Goal: Navigation & Orientation: Find specific page/section

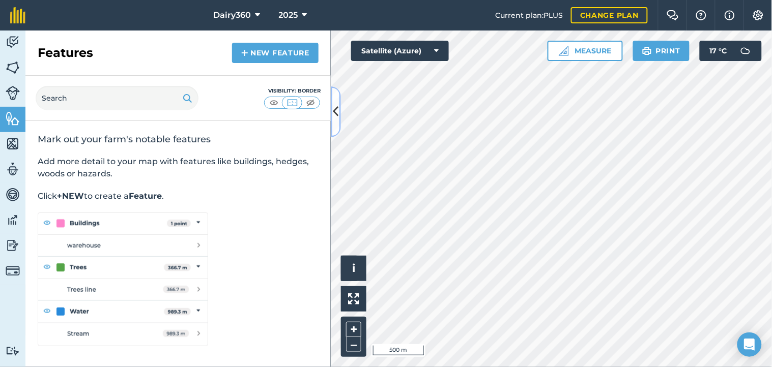
drag, startPoint x: 336, startPoint y: 100, endPoint x: 184, endPoint y: 100, distance: 152.1
click at [190, 102] on div "Features New feature Visibility: Border Mark out your farm's notable features A…" at bounding box center [177, 199] width 305 height 337
click at [11, 97] on img at bounding box center [13, 93] width 14 height 14
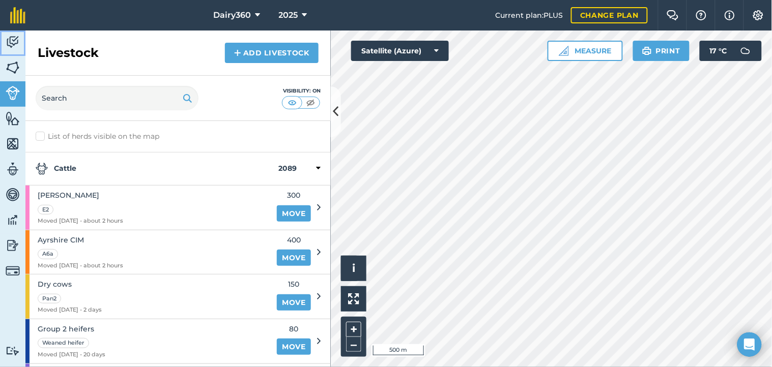
click at [13, 42] on img at bounding box center [13, 42] width 14 height 15
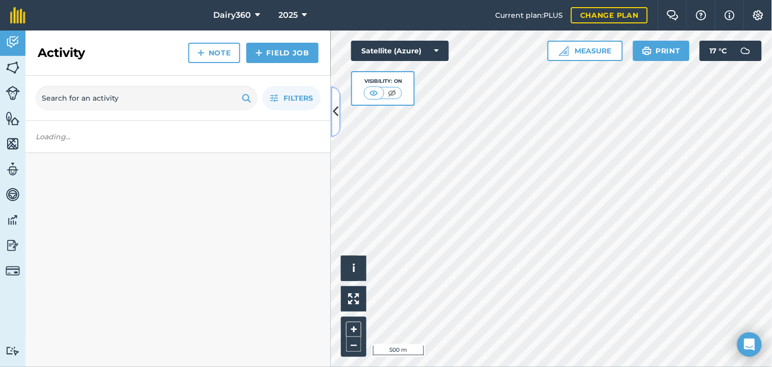
click at [333, 110] on icon at bounding box center [336, 112] width 6 height 18
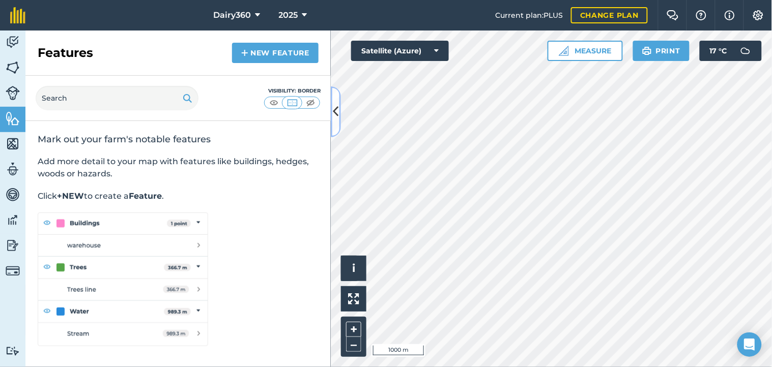
click at [335, 114] on icon at bounding box center [336, 112] width 6 height 18
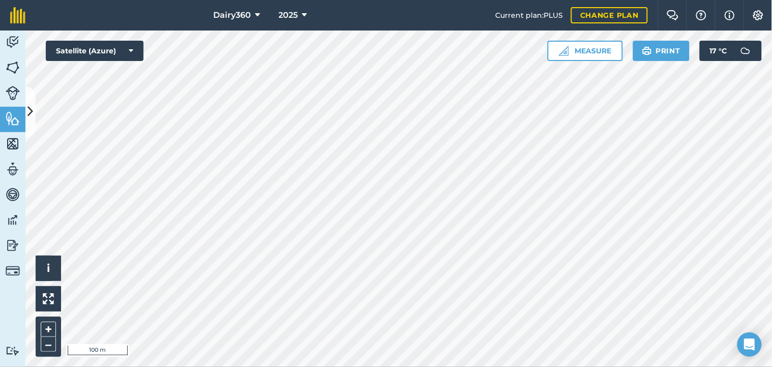
click at [419, 367] on html "Dairy360 2025 Current plan : PLUS Change plan Farm Chat Help Info Settings Dair…" at bounding box center [386, 183] width 772 height 367
